Goal: Find specific page/section: Find specific page/section

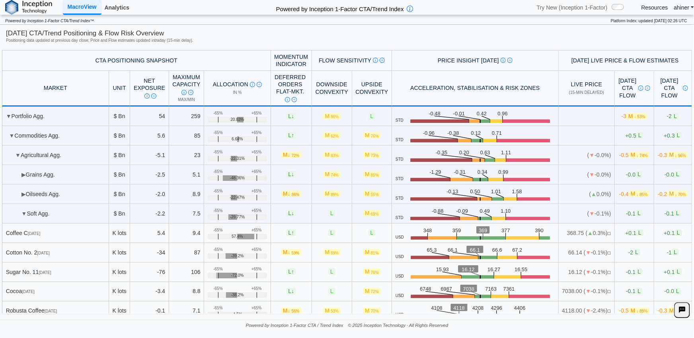
click at [118, 5] on link "Analytics" at bounding box center [116, 8] width 31 height 14
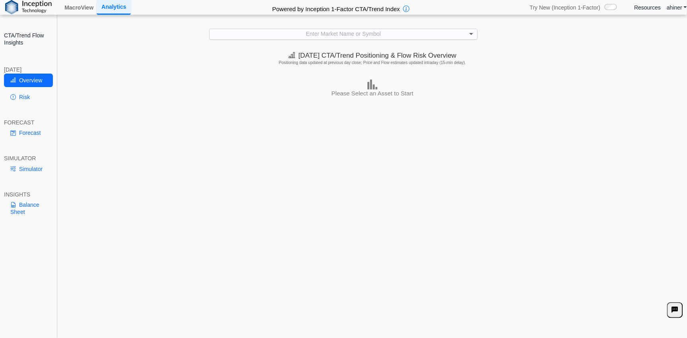
scroll to position [0, 0]
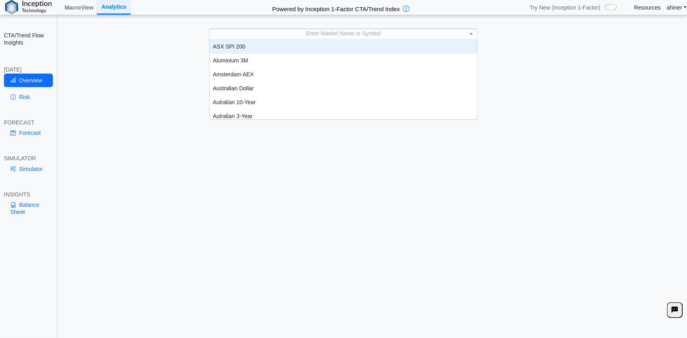
click at [474, 35] on span at bounding box center [472, 34] width 10 height 10
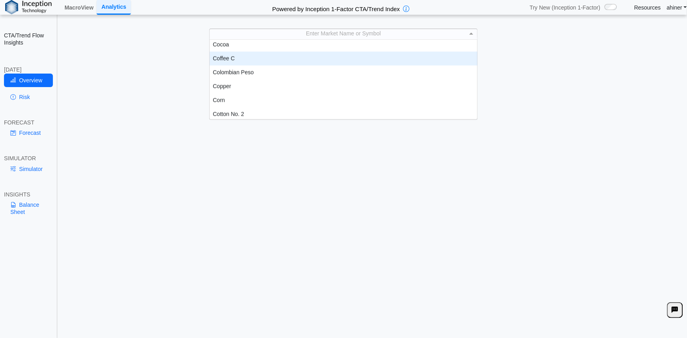
scroll to position [309, 0]
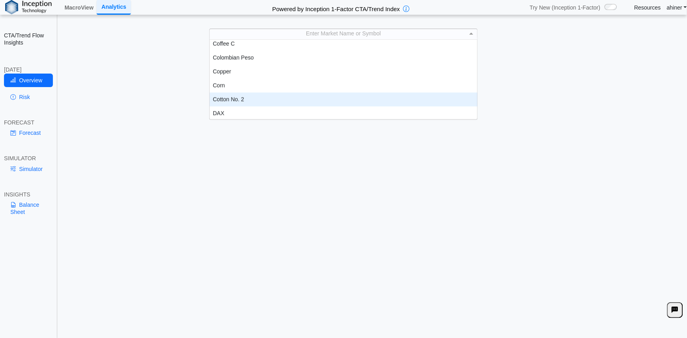
click at [297, 95] on div "Cotton No. 2" at bounding box center [344, 100] width 268 height 14
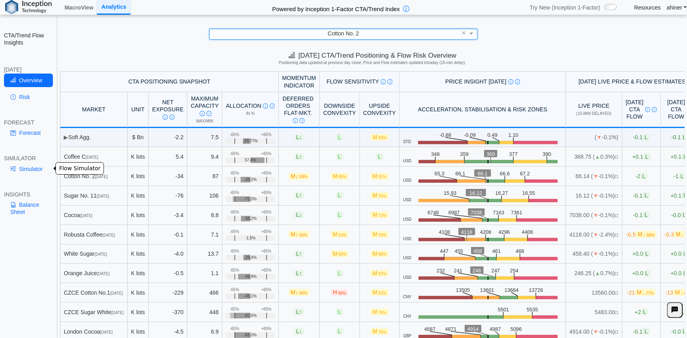
click at [24, 168] on link "Simulator" at bounding box center [28, 169] width 49 height 14
